Goal: Communication & Community: Ask a question

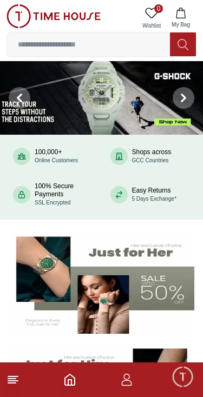
click at [175, 378] on span "Minimize live chat window" at bounding box center [182, 376] width 31 height 31
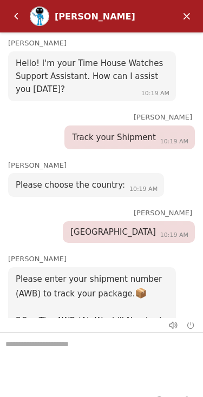
scroll to position [278, 0]
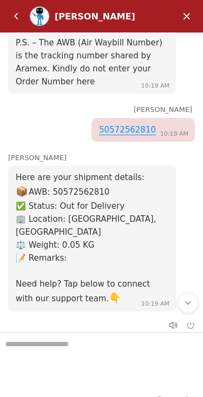
click at [180, 11] on em "Minimize" at bounding box center [187, 16] width 22 height 22
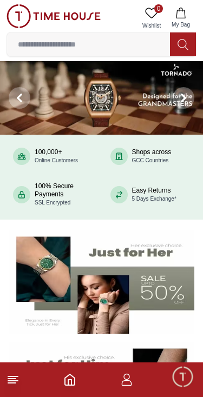
click at [171, 382] on footer at bounding box center [101, 380] width 203 height 35
click at [181, 381] on span "Minimize live chat window" at bounding box center [182, 376] width 31 height 31
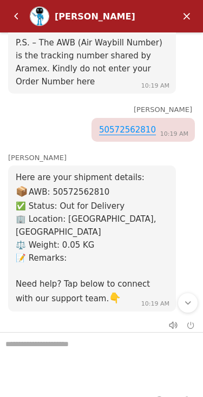
click at [191, 18] on em "Minimize" at bounding box center [187, 16] width 22 height 22
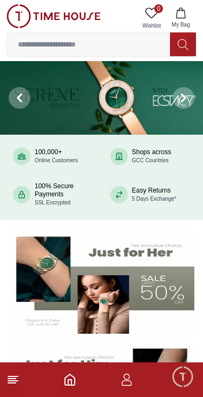
click at [180, 386] on span "Minimize live chat window" at bounding box center [182, 376] width 31 height 31
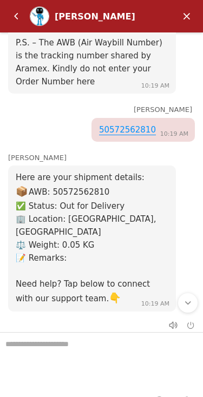
click at [9, 18] on em "Back" at bounding box center [16, 16] width 22 height 22
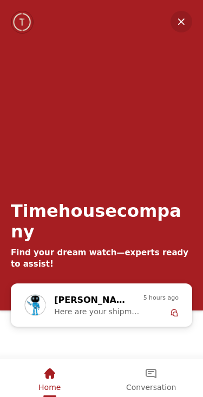
click at [152, 376] on em "Conversation" at bounding box center [151, 374] width 13 height 13
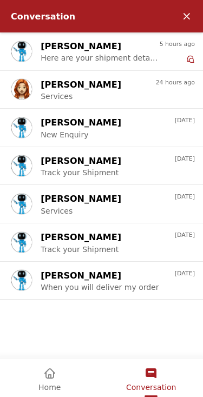
click at [43, 380] on div "Home" at bounding box center [49, 374] width 22 height 18
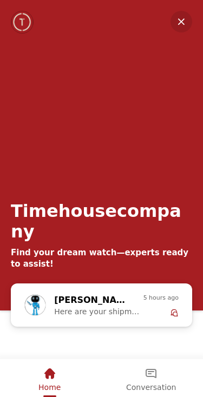
click at [169, 284] on div "[PERSON_NAME] Here are your shipment details: 📦 AWB: 50572562810 ✅ Status: Out …" at bounding box center [101, 305] width 181 height 43
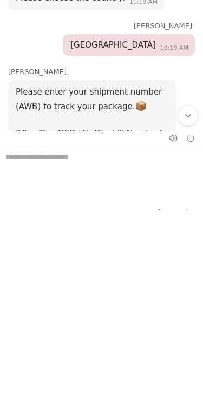
scroll to position [270, 0]
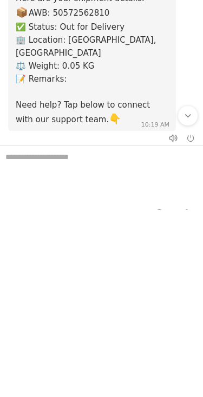
type textarea "*"
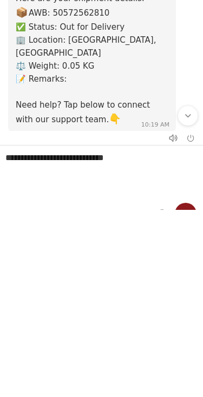
type textarea "**********"
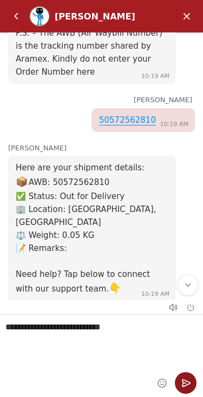
click at [186, 382] on em "Send" at bounding box center [186, 384] width 22 height 22
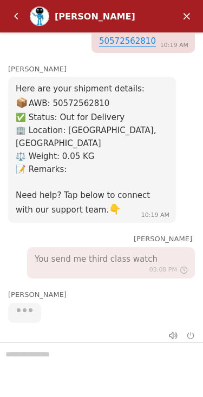
scroll to position [367, 0]
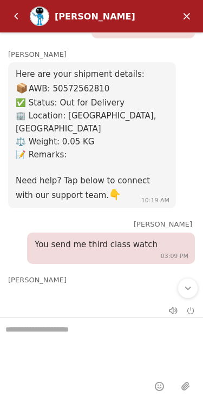
click at [79, 374] on div at bounding box center [99, 387] width 198 height 28
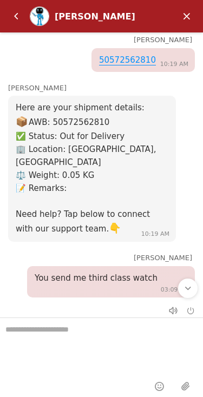
click at [104, 361] on textarea "We are here to help you" at bounding box center [101, 345] width 203 height 54
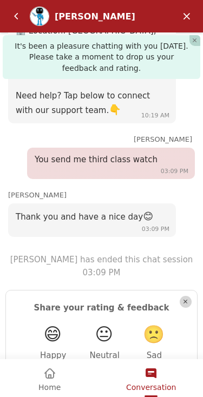
scroll to position [466, 0]
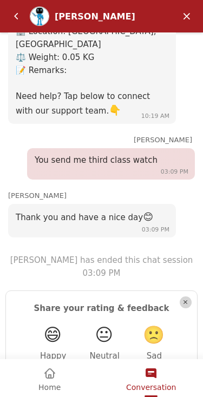
click at [150, 325] on em "🙁" at bounding box center [154, 335] width 22 height 21
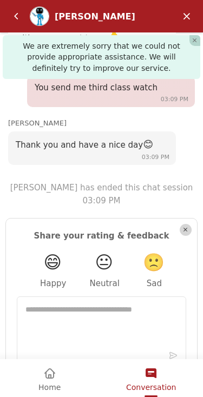
scroll to position [505, 0]
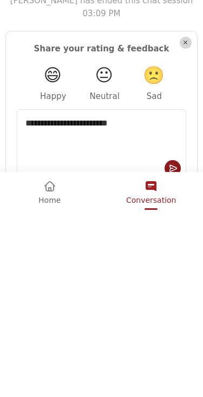
type textarea "**********"
click at [172, 160] on em "Send" at bounding box center [173, 168] width 16 height 16
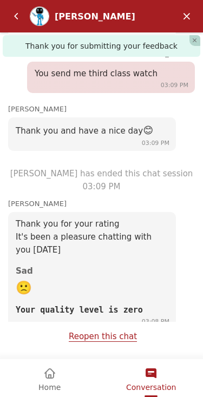
scroll to position [552, 0]
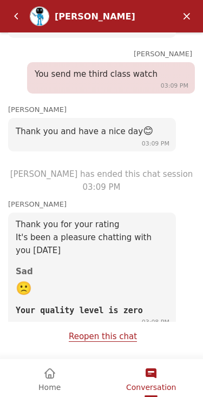
click at [194, 19] on em "Minimize" at bounding box center [187, 16] width 22 height 22
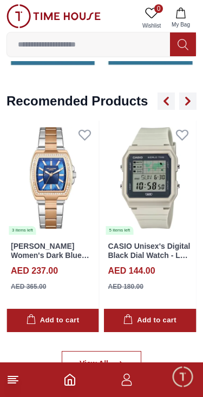
scroll to position [1242, 0]
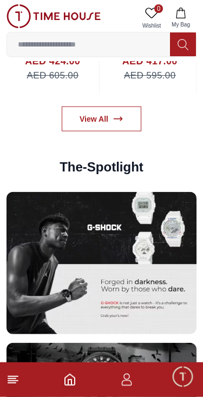
click at [188, 377] on span "Minimize live chat window" at bounding box center [182, 376] width 31 height 31
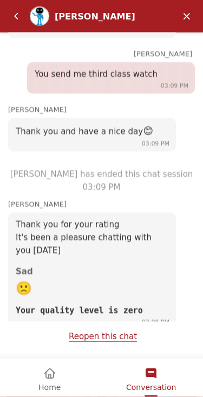
scroll to position [1925, 0]
click at [119, 325] on div "Reopen this chat" at bounding box center [101, 340] width 203 height 37
click at [107, 334] on link "Reopen this chat" at bounding box center [103, 337] width 68 height 10
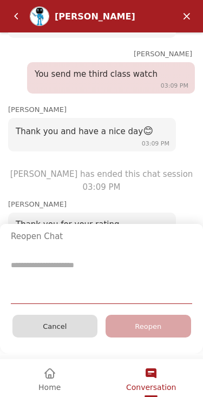
type textarea "*"
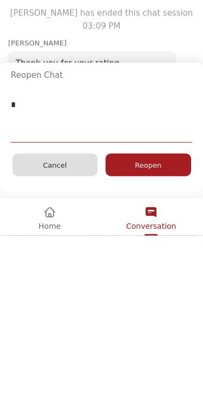
scroll to position [2087, 0]
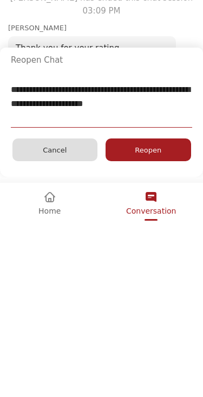
type textarea "**********"
click at [159, 160] on div "Reopen" at bounding box center [149, 150] width 86 height 23
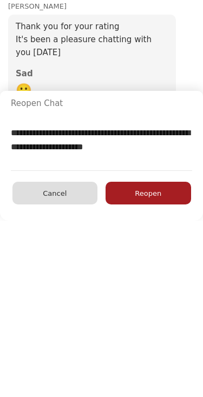
scroll to position [2263, 0]
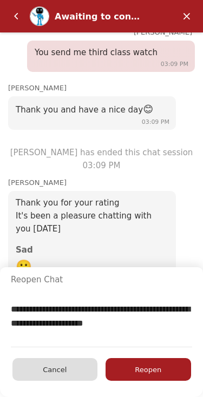
click at [158, 149] on div "[PERSON_NAME] has ended this chat session 03:09 PM" at bounding box center [101, 159] width 203 height 37
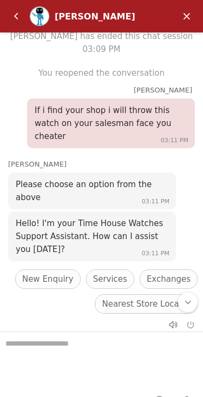
scroll to position [689, 0]
click at [164, 273] on span "Exchanges" at bounding box center [169, 279] width 44 height 13
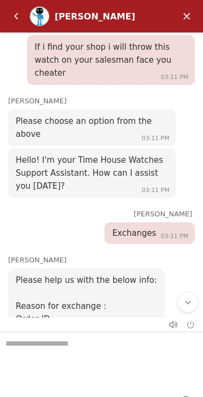
scroll to position [752, 0]
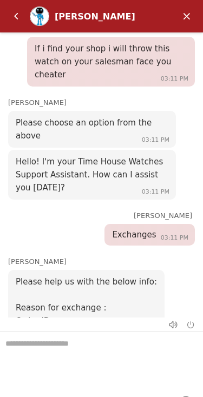
click at [60, 343] on textarea "We are here to help you" at bounding box center [101, 359] width 203 height 54
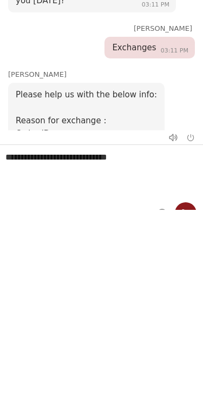
type textarea "**********"
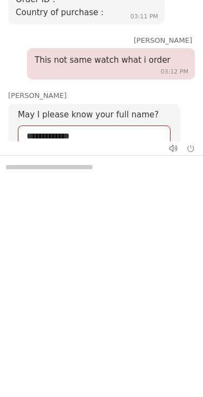
scroll to position [891, 0]
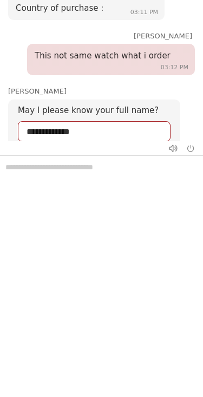
click at [155, 146] on div "Submit" at bounding box center [151, 150] width 38 height 9
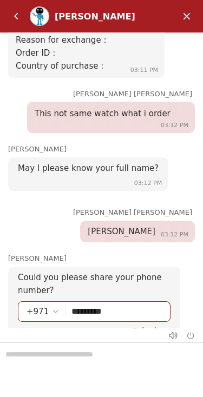
scroll to position [1020, 0]
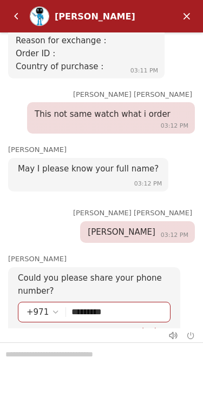
click at [154, 327] on span "Submit" at bounding box center [145, 331] width 27 height 9
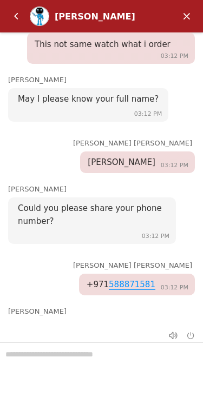
scroll to position [54, 0]
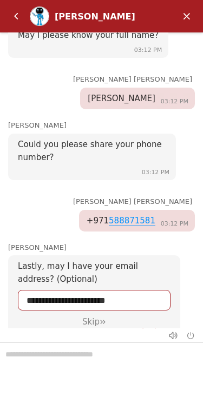
click at [153, 327] on span "Submit" at bounding box center [145, 331] width 27 height 9
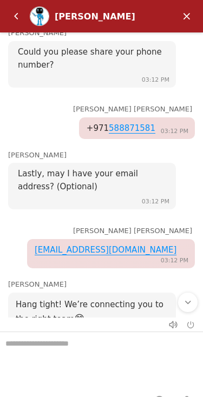
scroll to position [1244, 0]
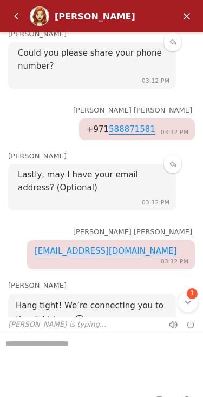
click at [188, 297] on span "1" at bounding box center [192, 294] width 11 height 11
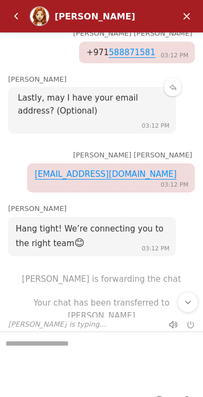
scroll to position [1329, 0]
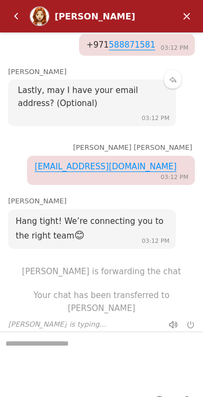
click at [88, 356] on textarea "We are here to help you" at bounding box center [101, 359] width 203 height 54
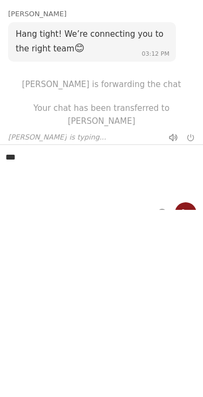
type textarea "***"
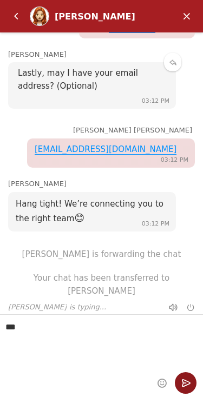
scroll to position [18, 0]
click at [181, 375] on em "Send" at bounding box center [186, 384] width 22 height 22
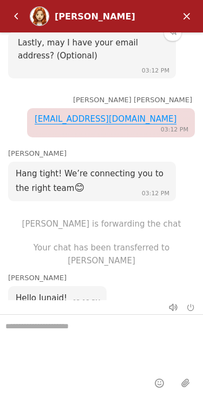
scroll to position [1363, 0]
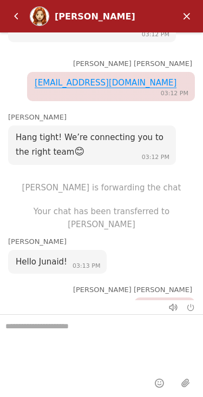
click at [68, 344] on textarea "We are here to help you" at bounding box center [101, 342] width 203 height 54
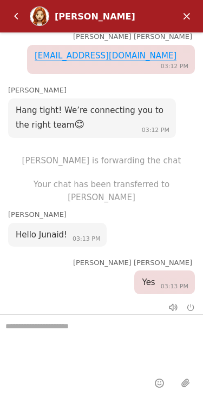
scroll to position [1424, 0]
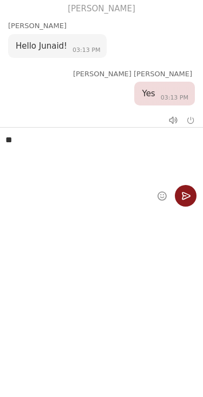
type textarea "*"
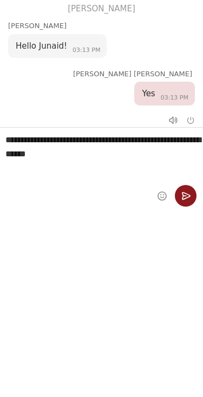
type textarea "**********"
click at [187, 194] on em "Send" at bounding box center [186, 196] width 22 height 22
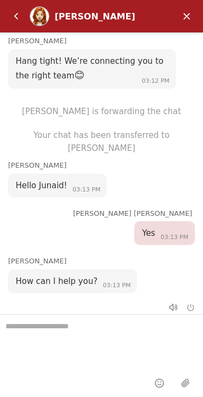
scroll to position [18, 0]
click at [58, 340] on textarea "We are here to help you" at bounding box center [101, 342] width 203 height 54
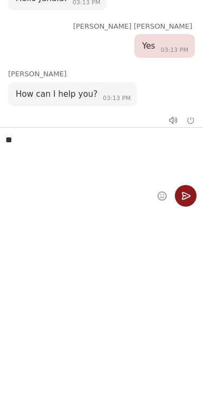
type textarea "*"
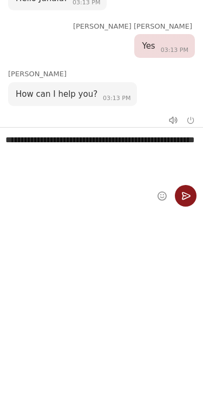
type textarea "**********"
click at [194, 199] on em "Send" at bounding box center [186, 196] width 22 height 22
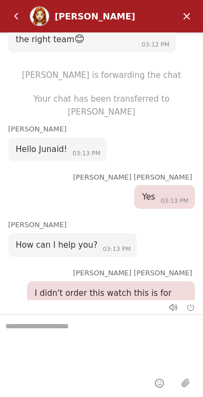
scroll to position [1511, 0]
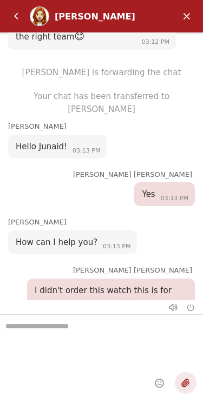
click at [195, 382] on em "Share files" at bounding box center [186, 384] width 22 height 22
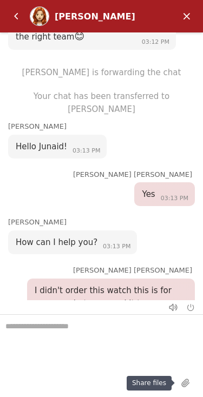
click at [66, 328] on textarea "We are here to help you" at bounding box center [101, 342] width 203 height 54
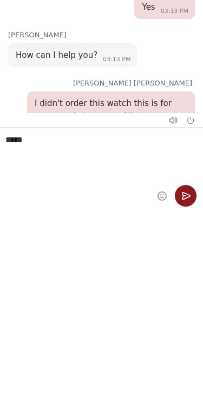
click at [180, 181] on textarea "*****" at bounding box center [101, 155] width 203 height 54
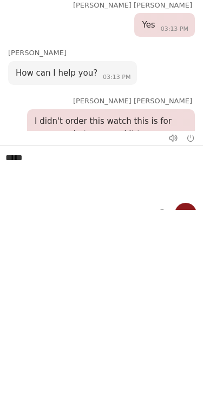
type textarea "*****"
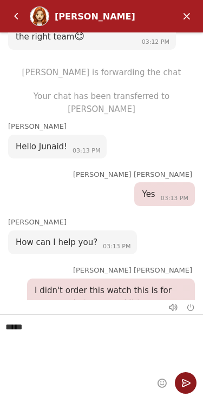
scroll to position [18, 0]
click at [169, 378] on em "Smiley" at bounding box center [162, 384] width 22 height 22
click at [184, 382] on em "Send" at bounding box center [186, 384] width 22 height 22
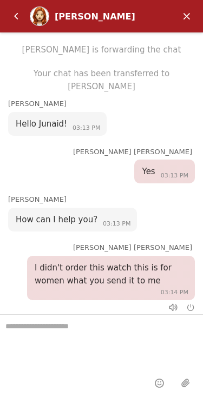
scroll to position [1537, 0]
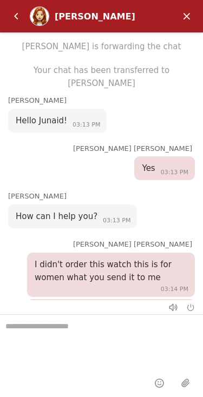
click at [71, 337] on textarea "We are here to help you" at bounding box center [101, 342] width 203 height 54
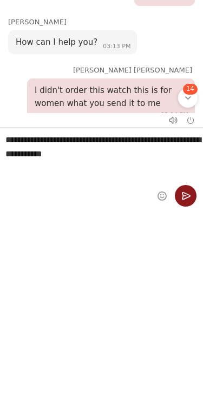
click at [196, 88] on span "14" at bounding box center [190, 89] width 15 height 11
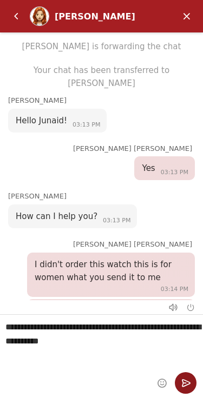
scroll to position [18, 0]
click at [94, 343] on textarea "**********" at bounding box center [101, 342] width 203 height 54
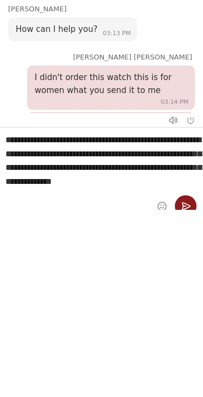
scroll to position [0, 0]
type textarea "**********"
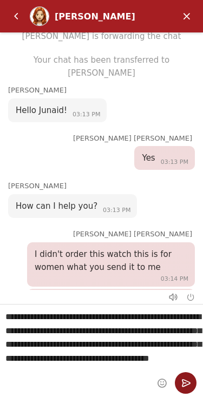
scroll to position [42, 0]
click at [187, 379] on em "Send" at bounding box center [186, 384] width 22 height 22
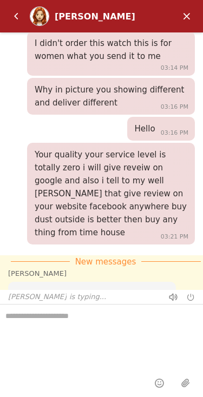
click at [82, 310] on textarea "We are here to help you" at bounding box center [101, 344] width 203 height 79
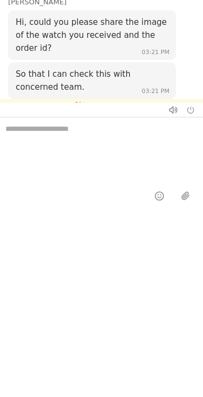
scroll to position [1822, 0]
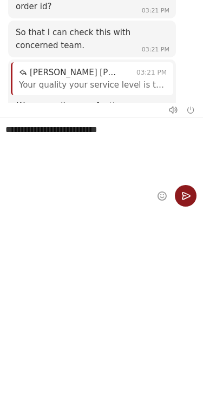
type textarea "**********"
click at [193, 202] on em "Send" at bounding box center [186, 196] width 22 height 22
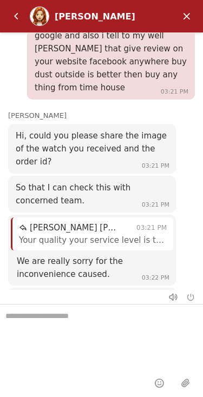
scroll to position [1896, 0]
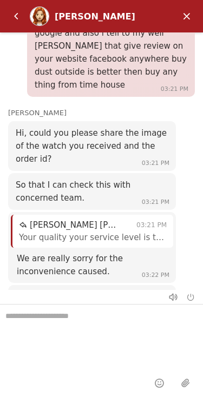
click at [91, 324] on textarea "We are here to help you" at bounding box center [101, 344] width 203 height 79
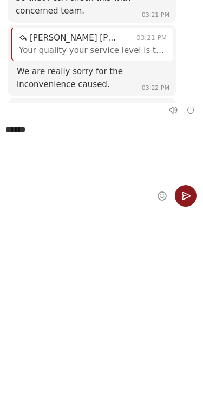
type textarea "******"
click at [187, 203] on em "Send" at bounding box center [186, 196] width 22 height 22
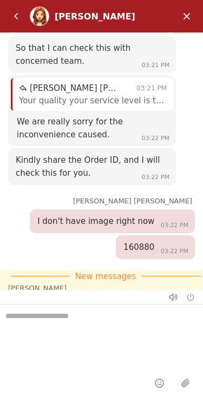
scroll to position [2034, 0]
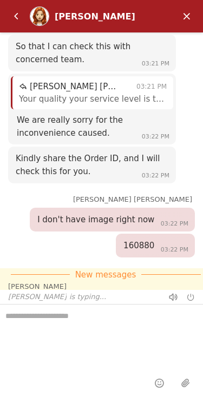
click at [88, 305] on textarea "We are here to help you" at bounding box center [101, 344] width 203 height 79
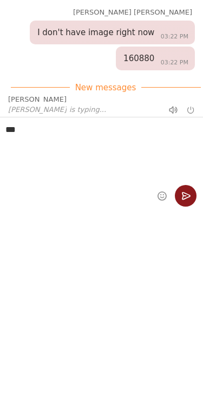
type textarea "***"
click at [194, 195] on em "Send" at bounding box center [186, 196] width 22 height 22
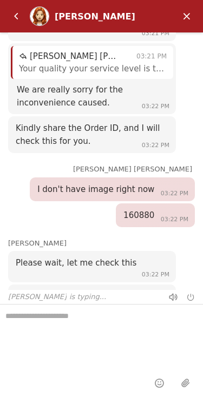
scroll to position [2069, 0]
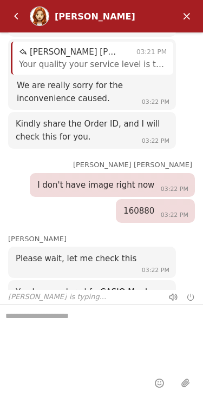
click at [123, 361] on em "Resend" at bounding box center [124, 365] width 9 height 9
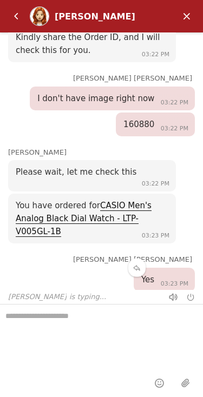
scroll to position [42, 0]
click at [96, 325] on textarea "We are here to help you" at bounding box center [101, 344] width 203 height 79
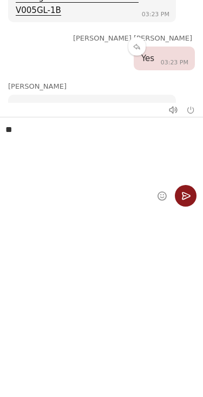
scroll to position [2195, 0]
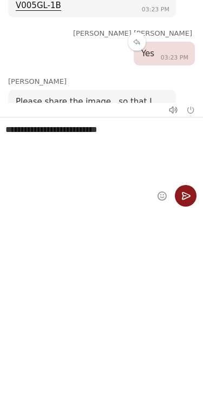
type textarea "**********"
click at [187, 196] on em "Send" at bounding box center [186, 196] width 22 height 22
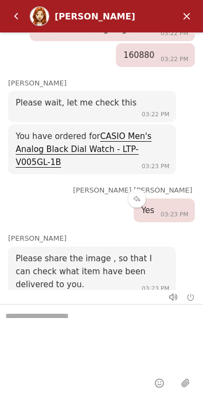
scroll to position [2229, 0]
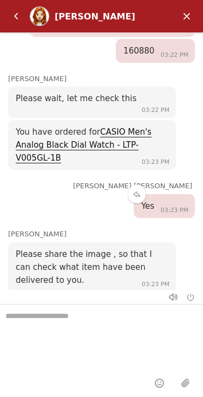
click at [107, 336] on textarea "We are here to help you" at bounding box center [101, 344] width 203 height 79
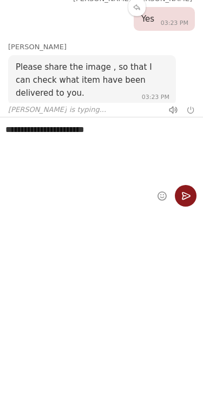
type textarea "**********"
click at [190, 203] on em "Send" at bounding box center [186, 196] width 22 height 22
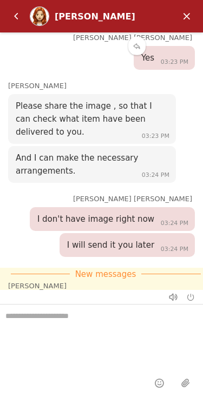
scroll to position [2381, 0]
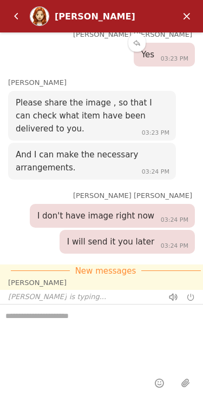
click at [83, 305] on textarea "We are here to help you" at bounding box center [101, 344] width 203 height 79
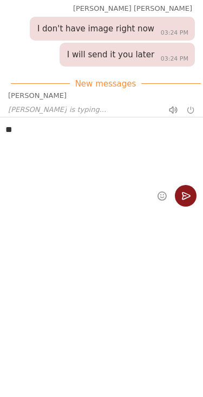
type textarea "**"
click at [194, 196] on em "Send" at bounding box center [186, 196] width 22 height 22
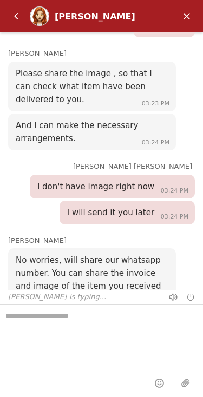
scroll to position [2415, 0]
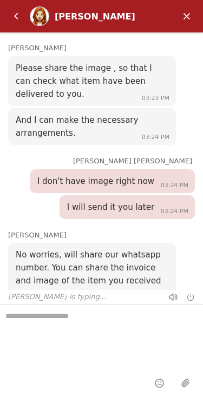
click at [94, 327] on textarea "We are here to help you" at bounding box center [101, 344] width 203 height 79
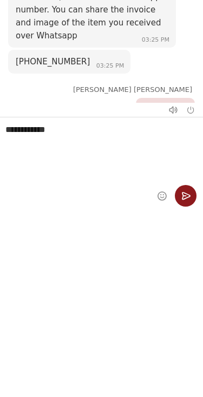
scroll to position [2489, 0]
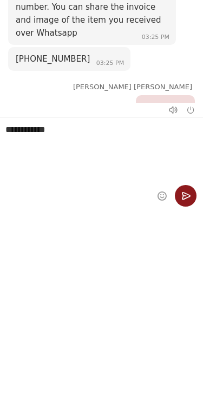
type textarea "**********"
click at [195, 191] on em "Send" at bounding box center [186, 196] width 22 height 22
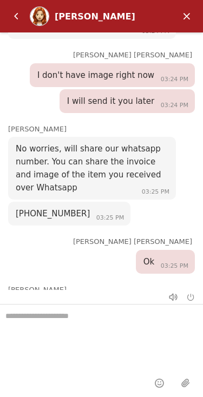
scroll to position [2524, 0]
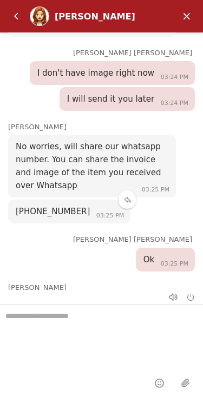
click at [58, 207] on span "[PHONE_NUMBER]" at bounding box center [53, 212] width 74 height 10
click at [73, 200] on div "[PHONE_NUMBER]:25 PM" at bounding box center [69, 212] width 122 height 24
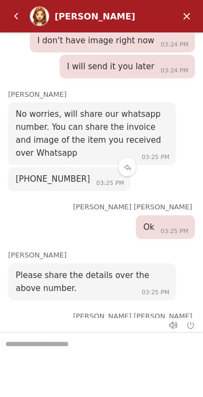
scroll to position [0, 0]
click at [35, 167] on div "[PHONE_NUMBER]:25 PM" at bounding box center [69, 179] width 122 height 24
click at [32, 174] on span "[PHONE_NUMBER]" at bounding box center [53, 179] width 74 height 10
click at [96, 356] on textarea "We are here to help you" at bounding box center [101, 372] width 203 height 79
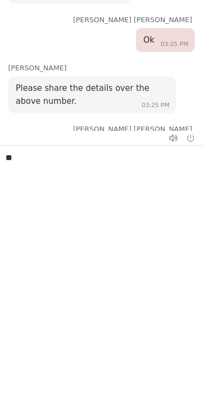
type textarea "*"
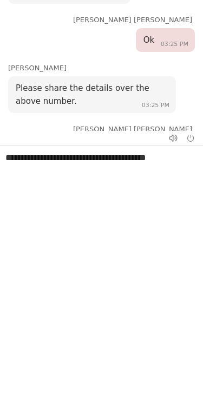
type textarea "**********"
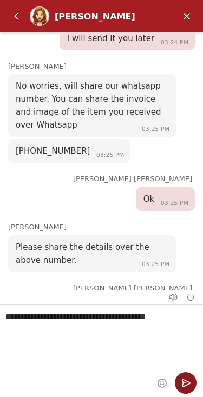
scroll to position [42, 0]
click at [186, 378] on em "Send" at bounding box center [186, 384] width 22 height 22
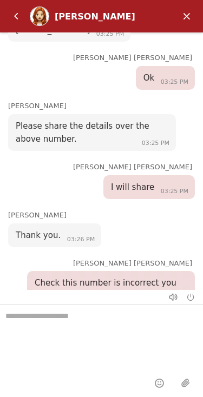
click at [73, 306] on textarea "We are here to help you" at bounding box center [101, 344] width 203 height 79
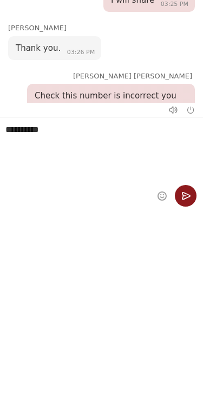
type textarea "**********"
click at [192, 196] on em "Send" at bounding box center [186, 196] width 22 height 22
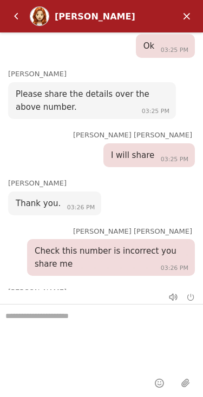
scroll to position [2740, 0]
